Goal: Task Accomplishment & Management: Manage account settings

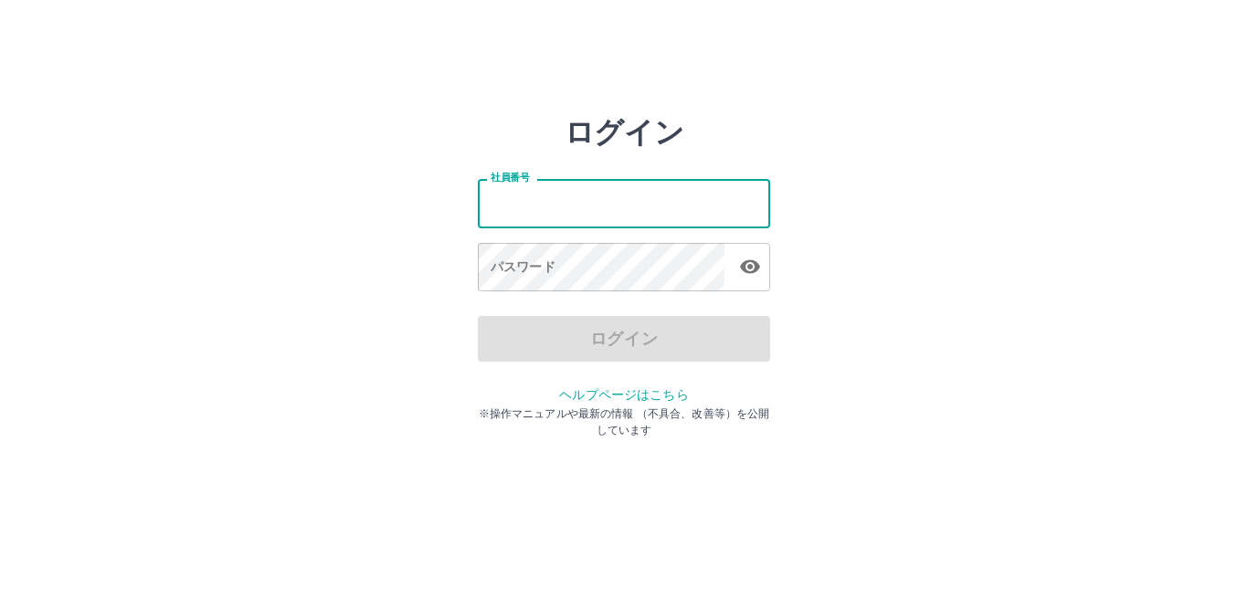
click at [422, 175] on div "ログイン 社員番号 社員番号 パスワード パスワード ログイン ヘルプページはこちら ※操作マニュアルや最新の情報 （不具合、改善等）を公開しています" at bounding box center [624, 261] width 1097 height 292
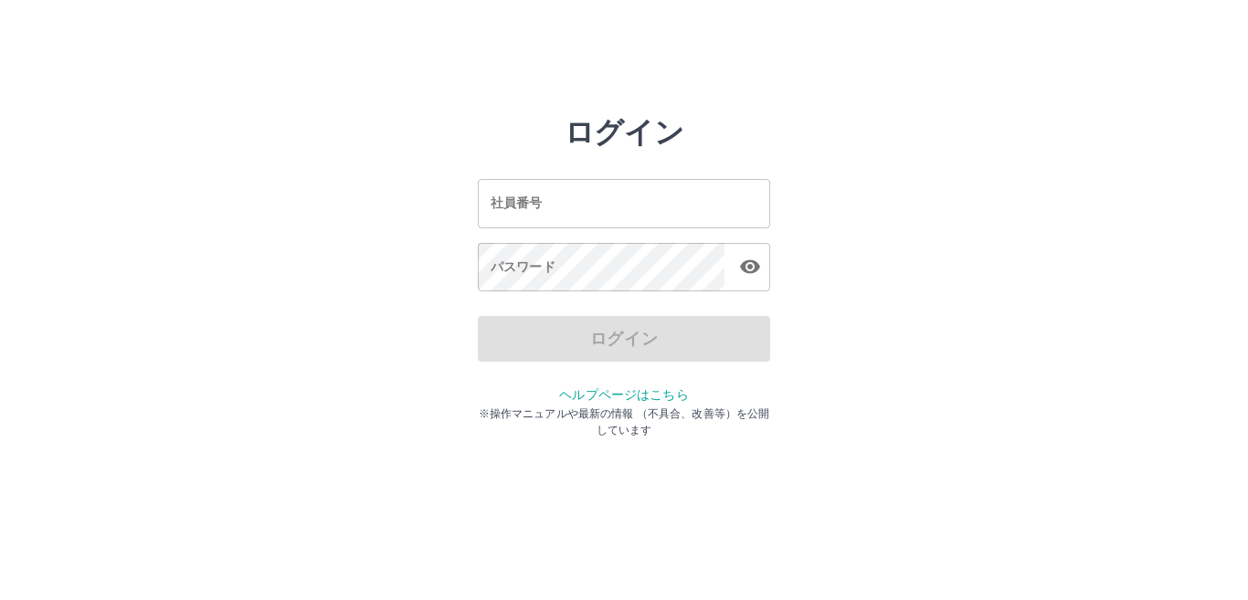
click at [612, 207] on input "社員番号" at bounding box center [624, 203] width 292 height 48
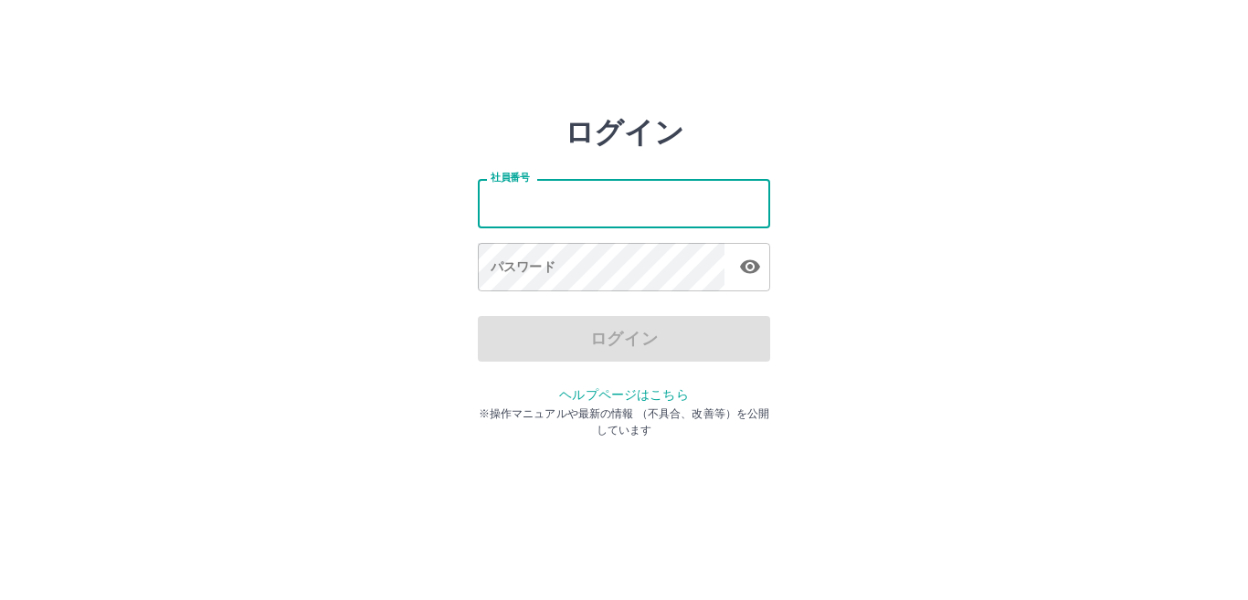
type input "*******"
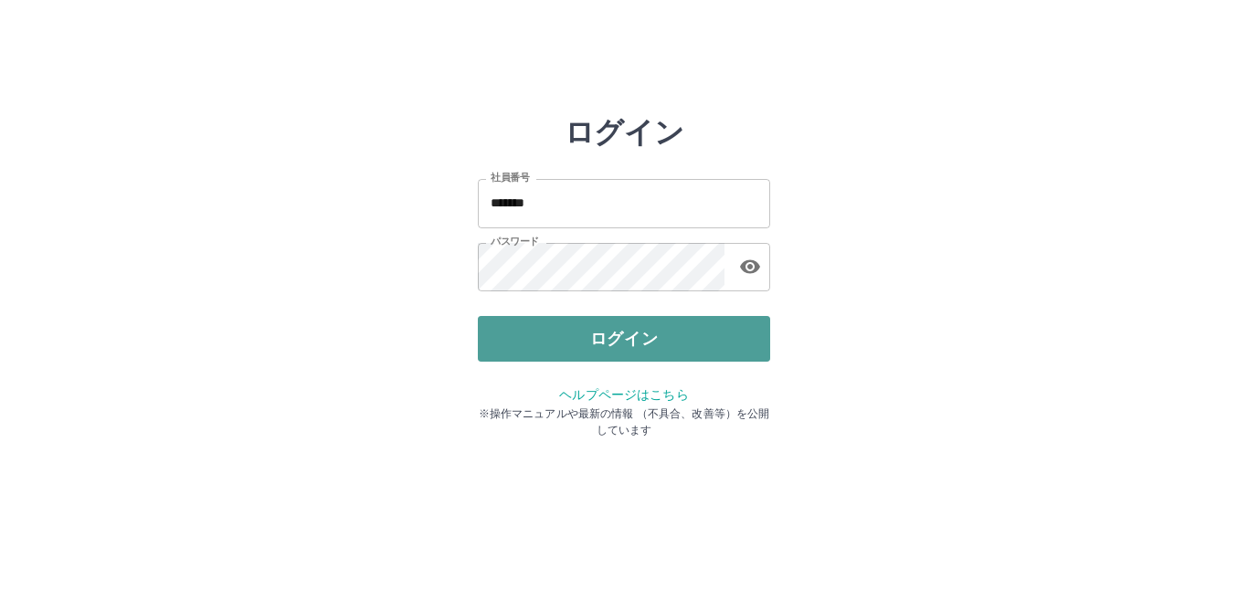
click at [673, 353] on button "ログイン" at bounding box center [624, 339] width 292 height 46
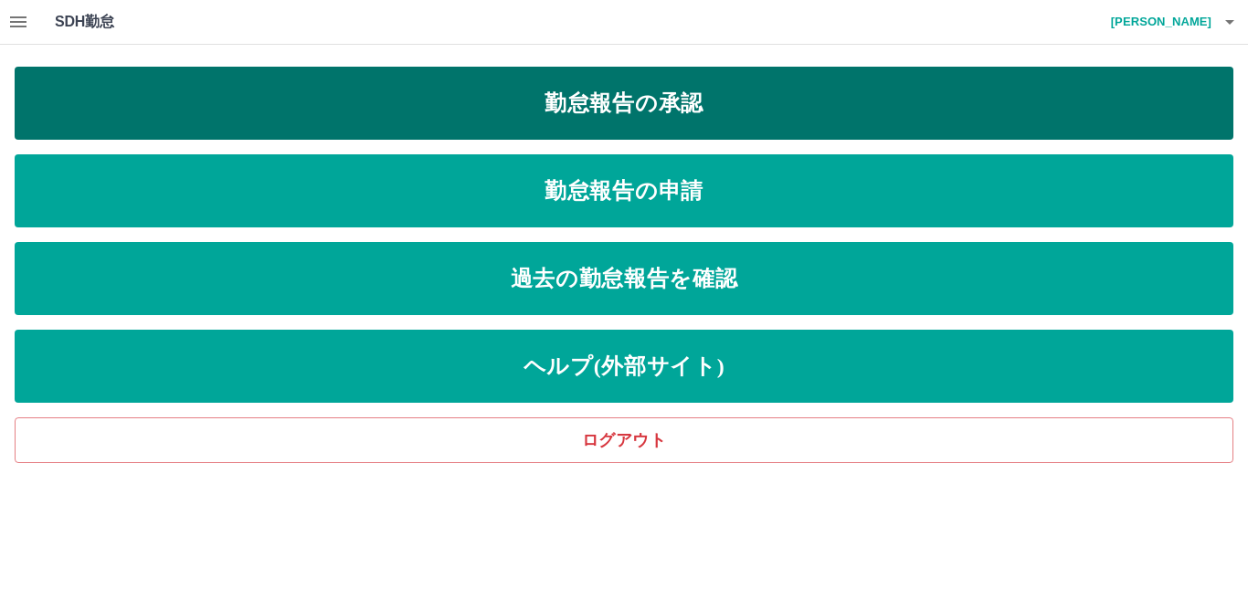
click at [625, 98] on link "勤怠報告の承認" at bounding box center [624, 103] width 1219 height 73
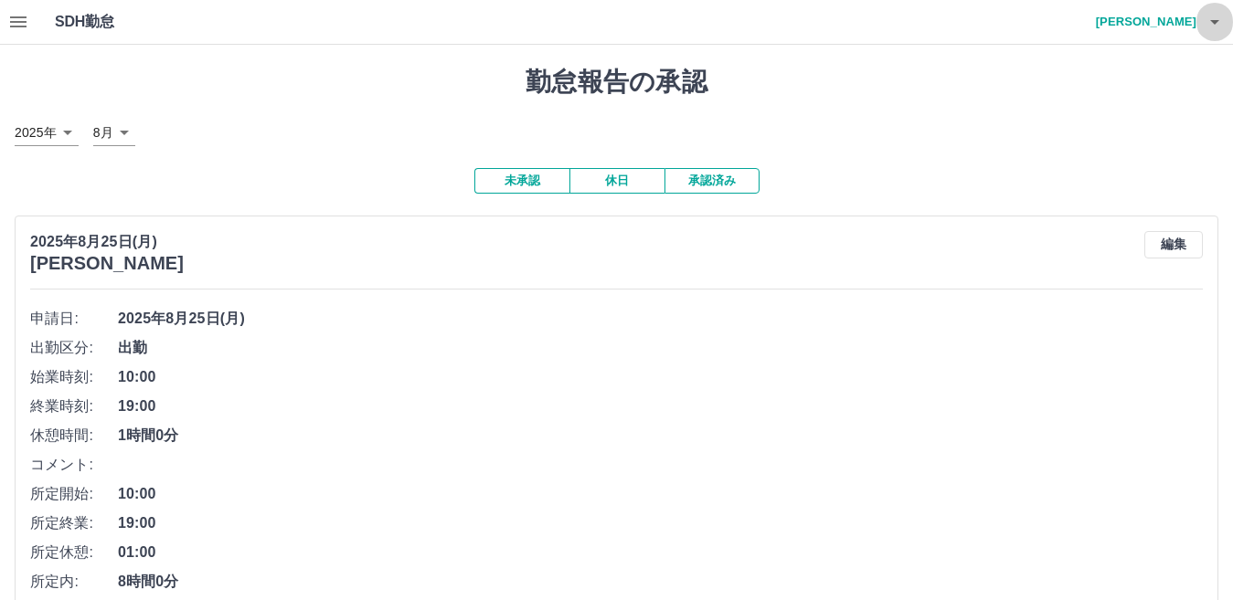
click at [1216, 19] on icon "button" at bounding box center [1214, 22] width 22 height 22
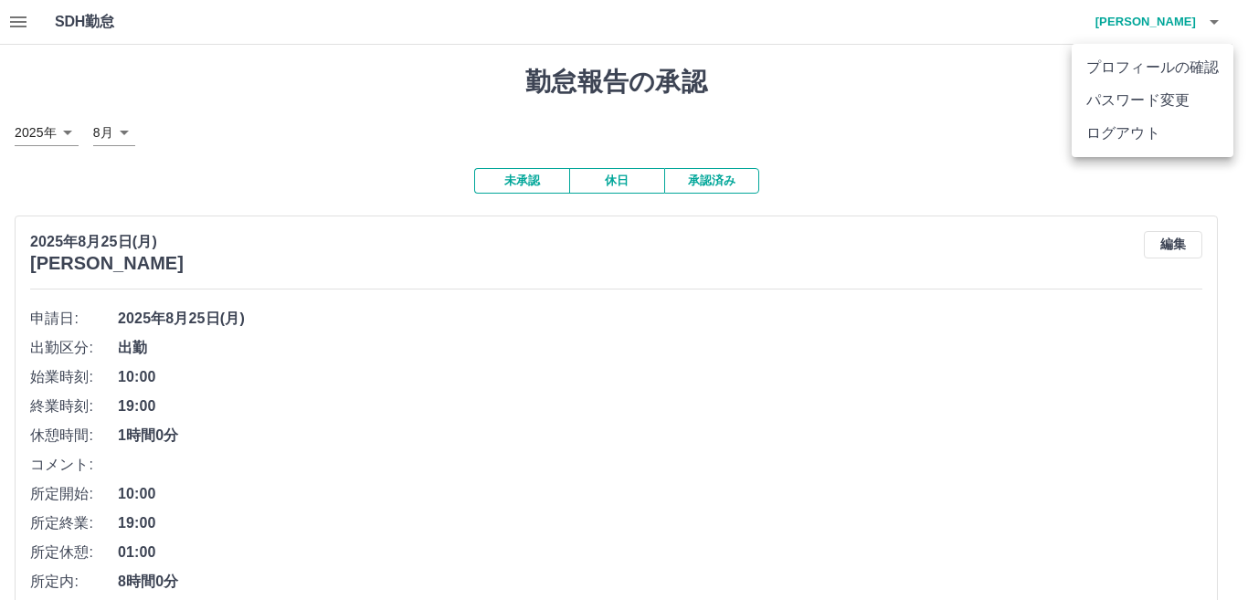
click at [1152, 134] on li "ログアウト" at bounding box center [1153, 133] width 162 height 33
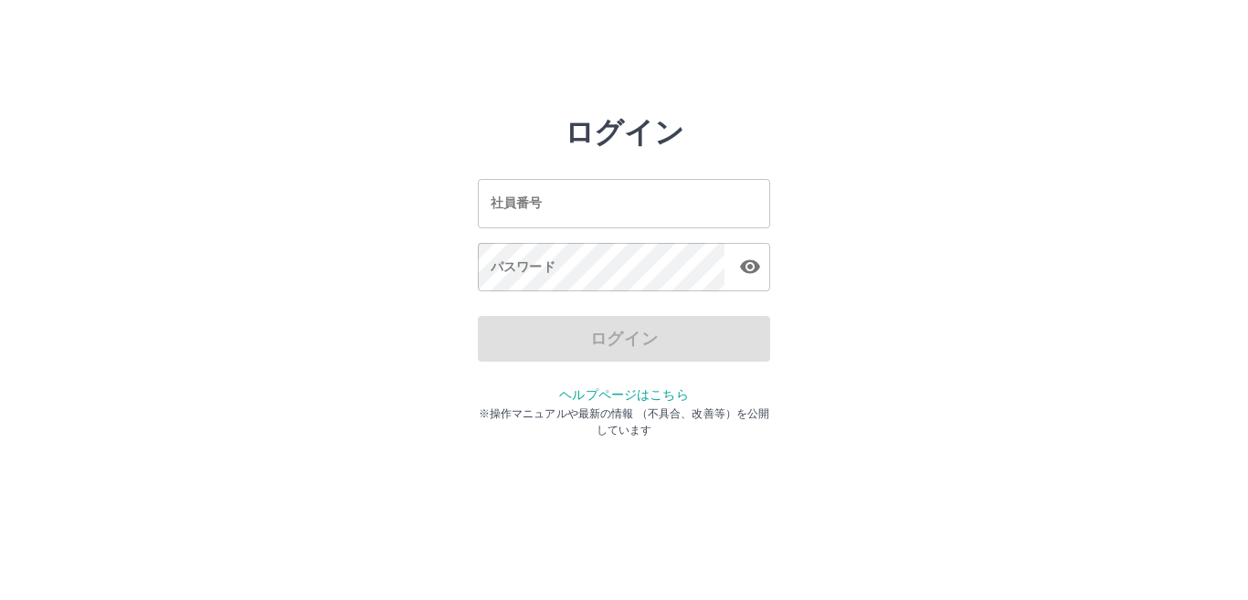
click at [571, 214] on input "社員番号" at bounding box center [624, 203] width 292 height 48
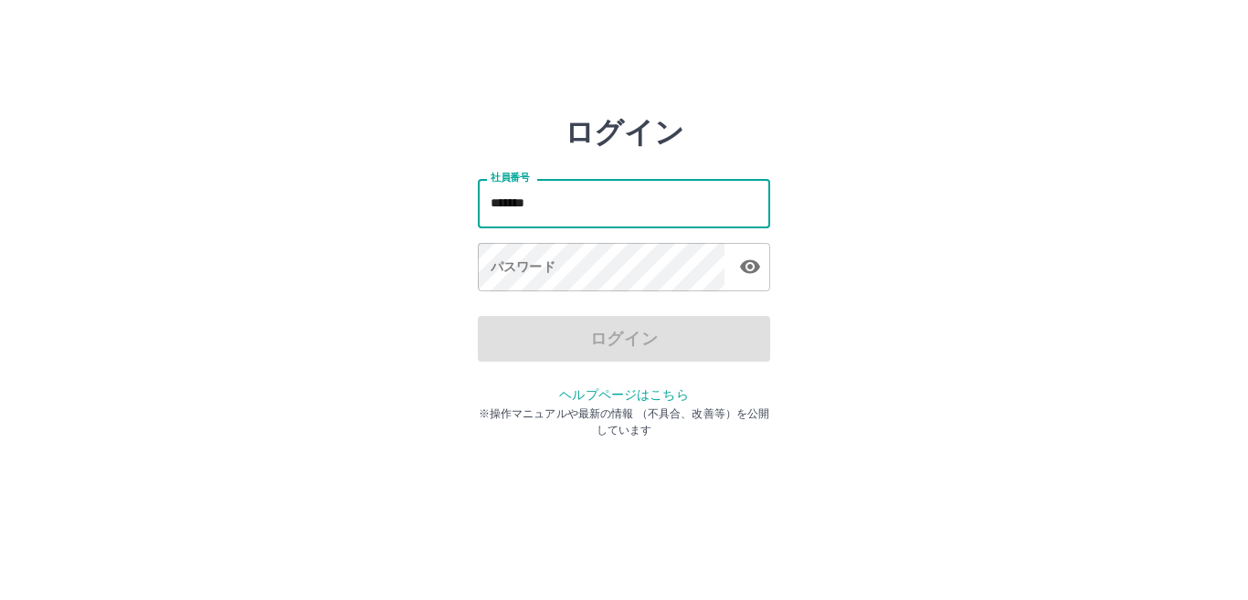
type input "*******"
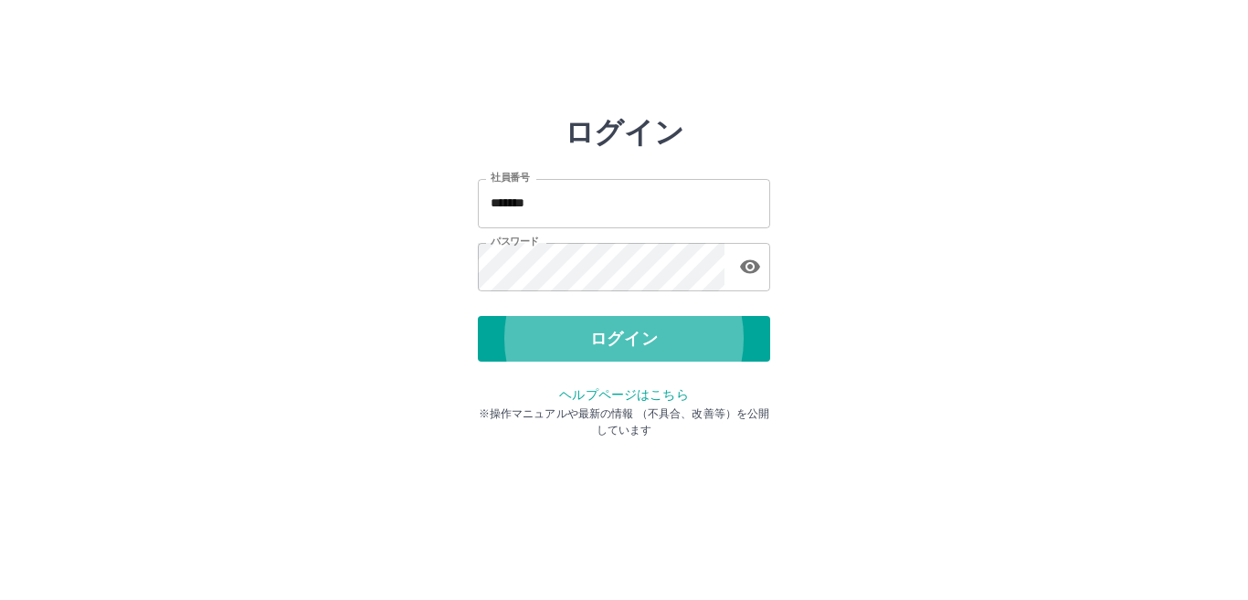
click at [478, 316] on button "ログイン" at bounding box center [624, 339] width 292 height 46
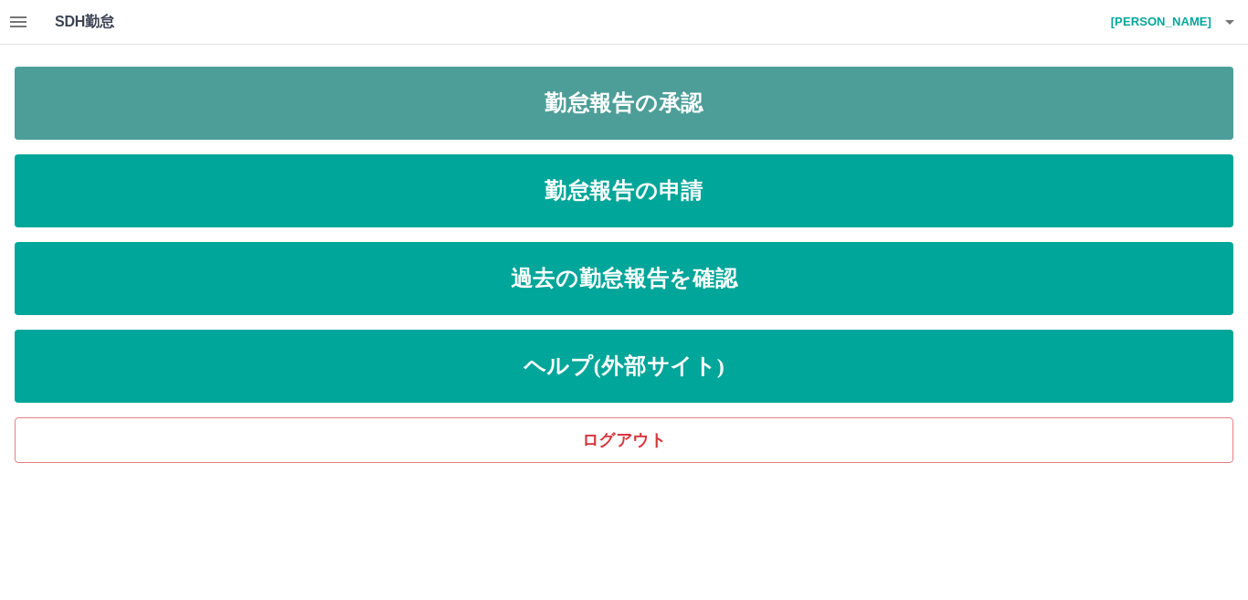
click at [605, 119] on link "勤怠報告の承認" at bounding box center [624, 103] width 1219 height 73
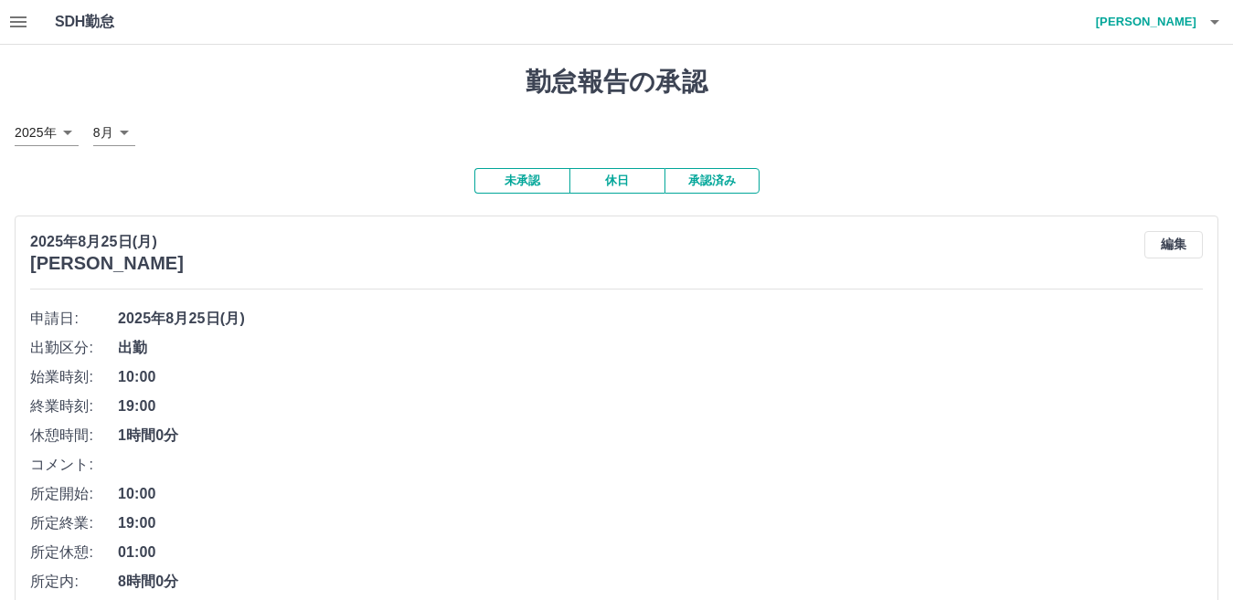
click at [1171, 31] on h4 "阿部　美海" at bounding box center [1141, 22] width 110 height 44
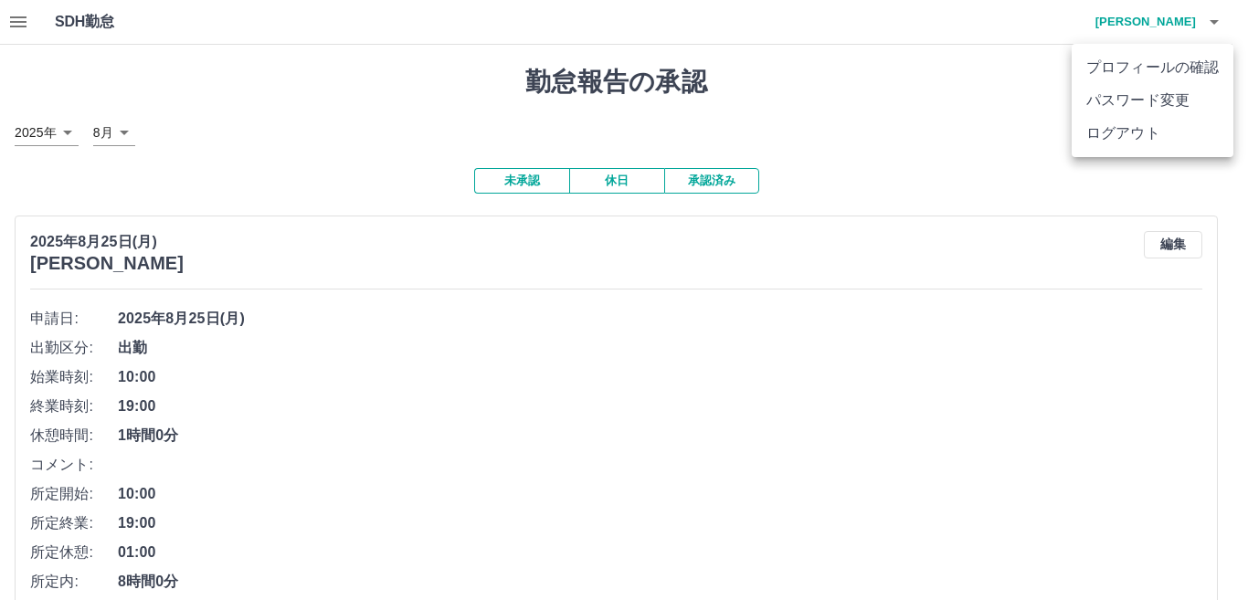
click at [1150, 136] on li "ログアウト" at bounding box center [1153, 133] width 162 height 33
